Goal: Information Seeking & Learning: Learn about a topic

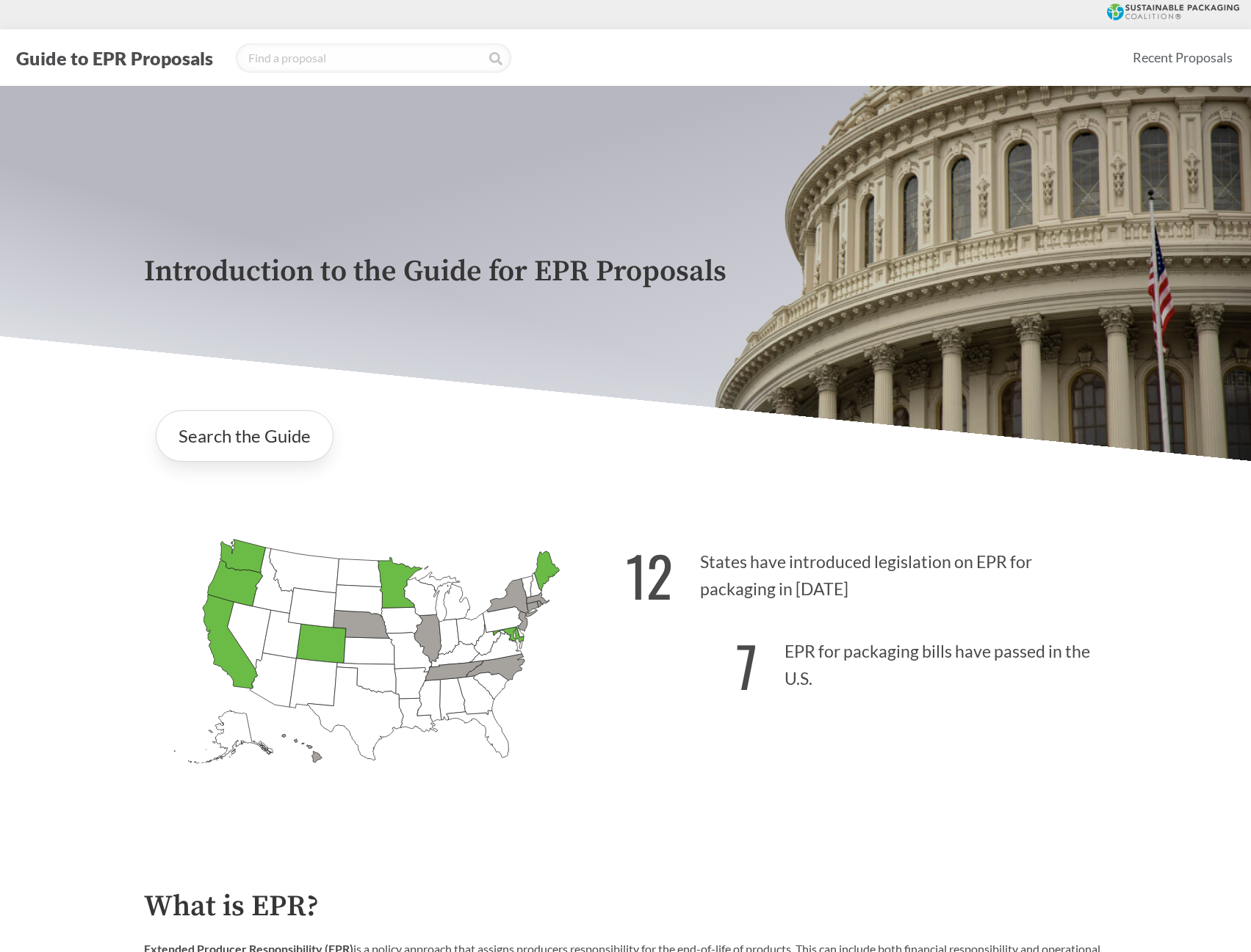
scroll to position [441, 0]
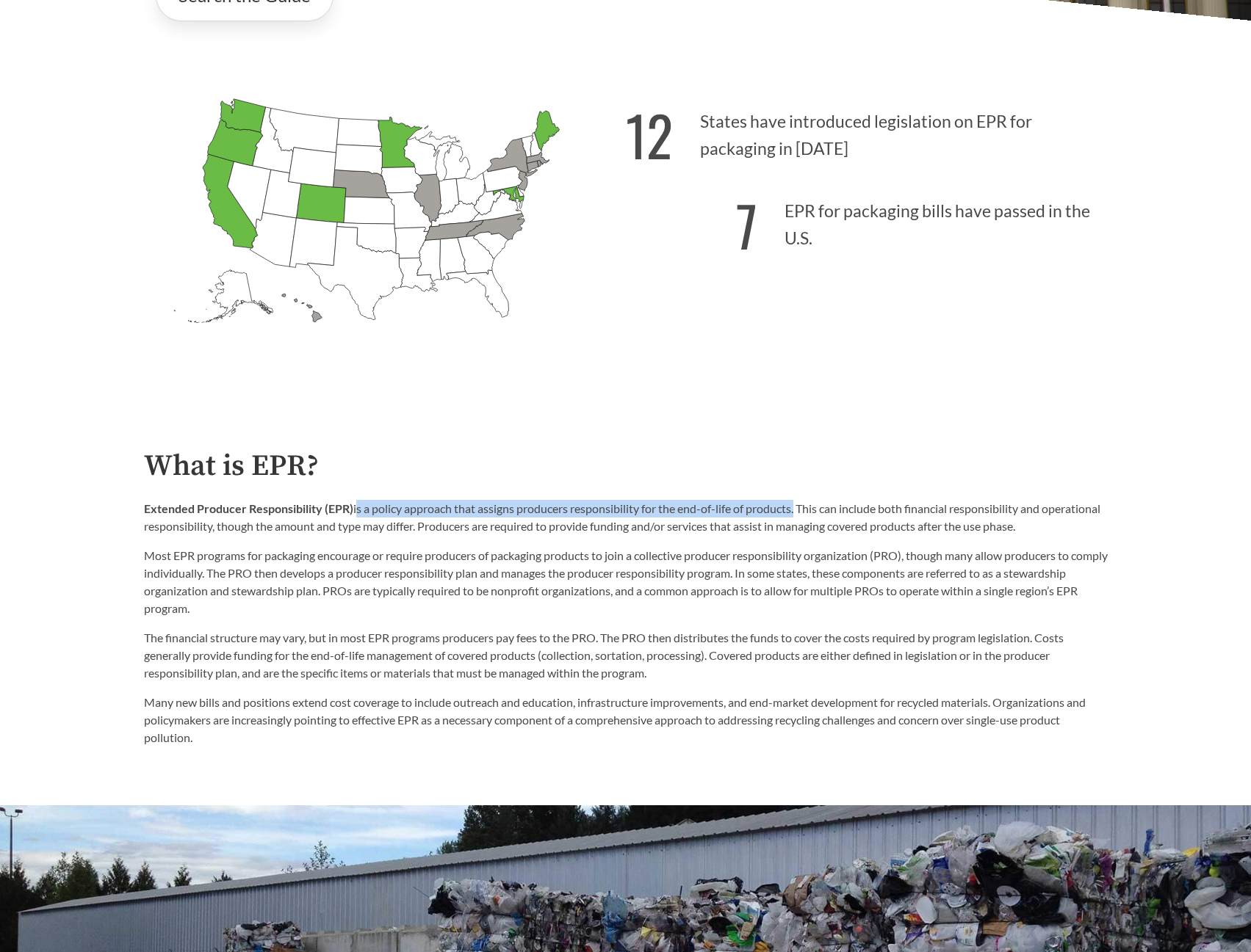
drag, startPoint x: 355, startPoint y: 513, endPoint x: 797, endPoint y: 509, distance: 442.0
click at [797, 509] on p "Extended Producer Responsibility (EPR) is a policy approach that assigns produc…" at bounding box center [626, 517] width 964 height 35
click at [258, 599] on p "Most EPR programs for packaging encourage or require producers of packaging pro…" at bounding box center [626, 582] width 964 height 71
click at [381, 517] on p "Extended Producer Responsibility (EPR) is a policy approach that assigns produc…" at bounding box center [626, 517] width 964 height 35
click at [368, 504] on p "Extended Producer Responsibility (EPR) is a policy approach that assigns produc…" at bounding box center [626, 517] width 964 height 35
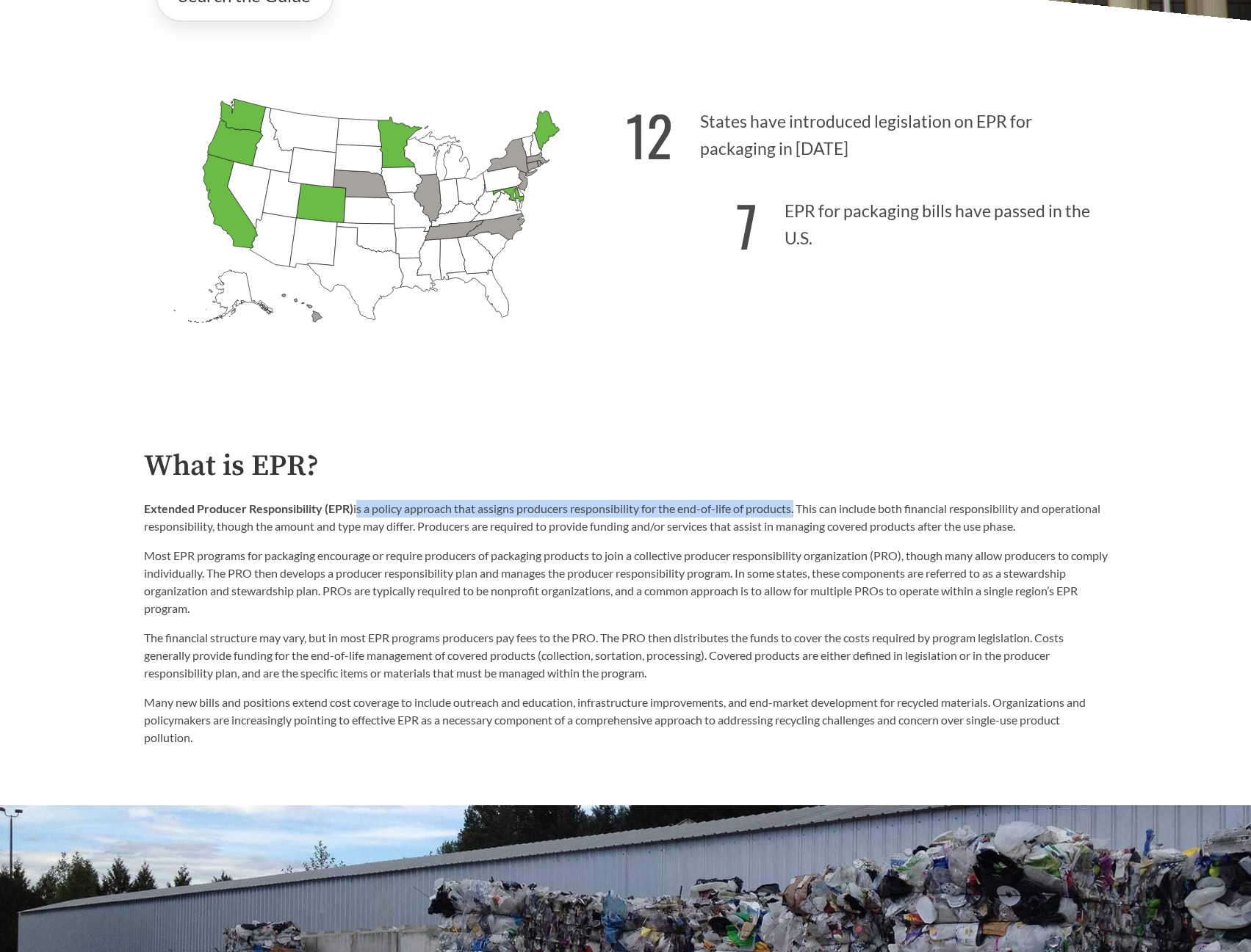
drag, startPoint x: 354, startPoint y: 511, endPoint x: 798, endPoint y: 511, distance: 444.0
click at [798, 511] on p "Extended Producer Responsibility (EPR) is a policy approach that assigns produc…" at bounding box center [626, 517] width 964 height 35
copy p "is a policy approach that assigns producers responsibility for the end-of-life …"
drag, startPoint x: 482, startPoint y: 528, endPoint x: 1091, endPoint y: 536, distance: 609.1
click at [1091, 535] on p "Extended Producer Responsibility (EPR) is a policy approach that assigns produc…" at bounding box center [626, 517] width 964 height 35
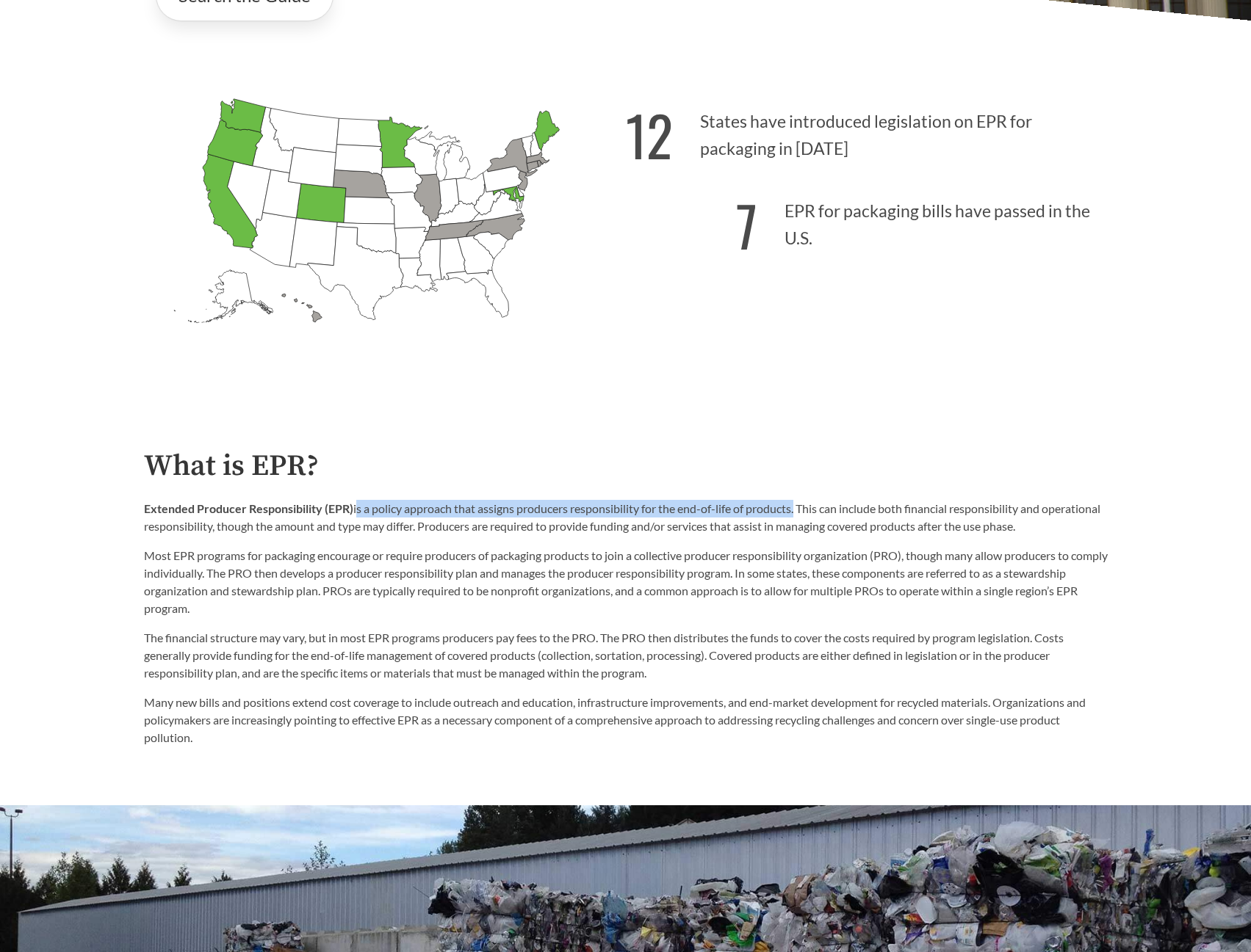
copy p "Producers are required to provide funding and/or services that assist in managi…"
